Goal: Task Accomplishment & Management: Manage account settings

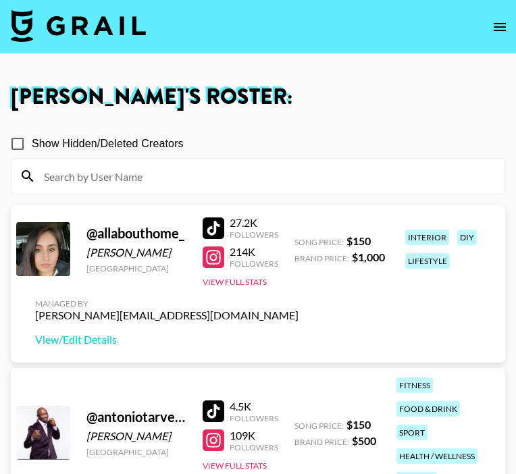
click at [336, 189] on div at bounding box center [257, 176] width 493 height 35
click at [327, 170] on input at bounding box center [266, 176] width 460 height 22
type input "t"
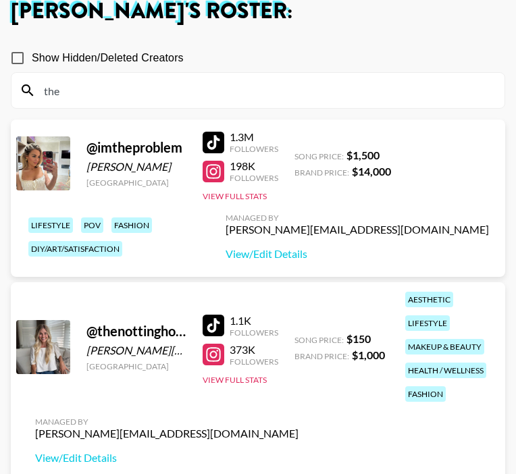
scroll to position [125, 0]
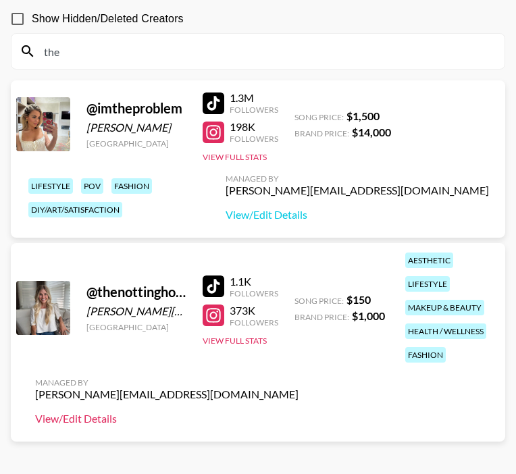
type input "the"
click at [81, 425] on link "View/Edit Details" at bounding box center [166, 418] width 263 height 13
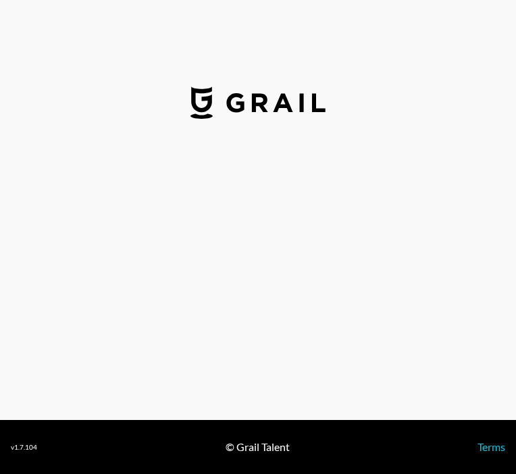
select select "USD"
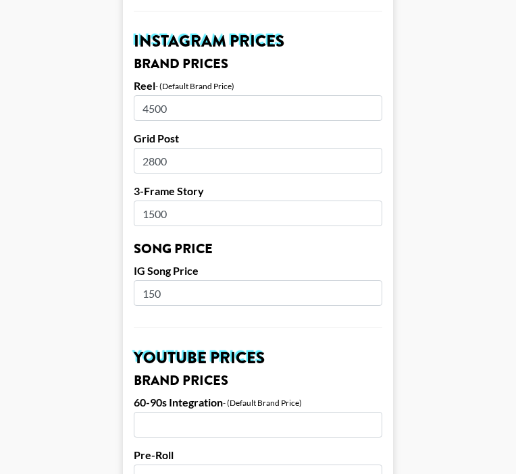
scroll to position [632, 0]
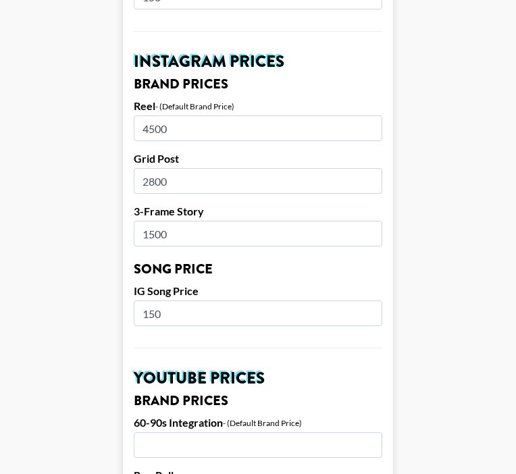
click at [450, 273] on main "Airtable ID: recopkubVtrbAbohJ Manager(s) [PERSON_NAME][EMAIL_ADDRESS][DOMAIN_N…" at bounding box center [258, 292] width 494 height 1698
